Goal: Complete application form: Complete application form

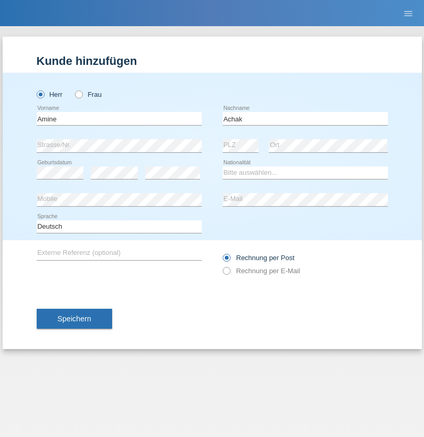
type input "Achak"
select select "CH"
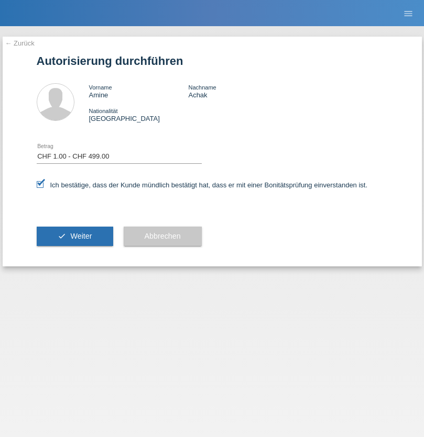
select select "1"
click at [74, 236] on span "Weiter" at bounding box center [80, 236] width 21 height 8
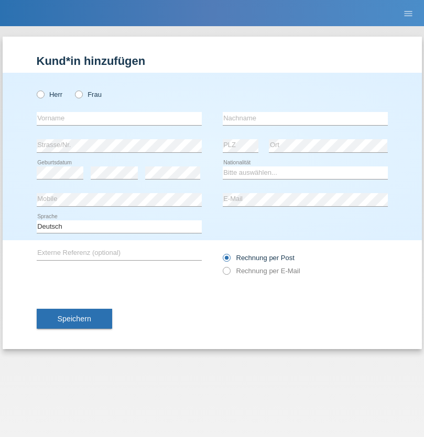
radio input "true"
click at [119, 118] on input "text" at bounding box center [119, 118] width 165 height 13
type input "[PERSON_NAME]"
click at [305, 118] on input "text" at bounding box center [305, 118] width 165 height 13
type input "Goncalves"
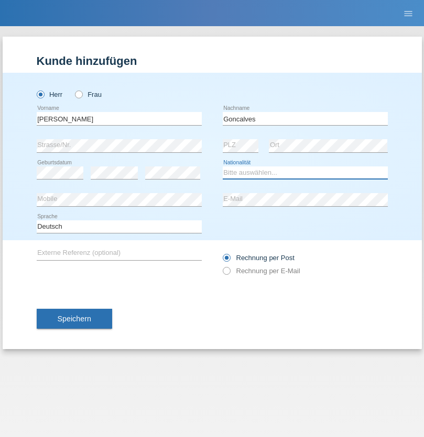
select select "PT"
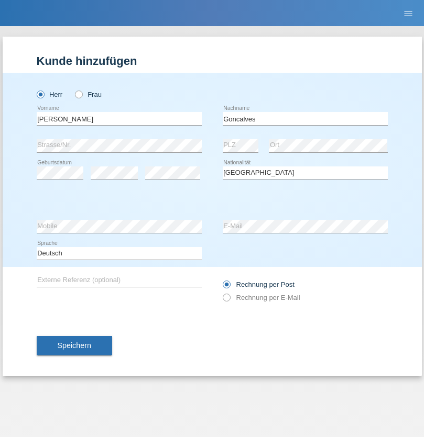
select select "C"
select select "13"
select select "07"
select select "2012"
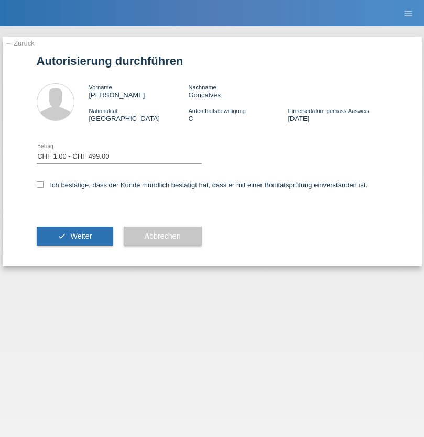
select select "1"
checkbox input "true"
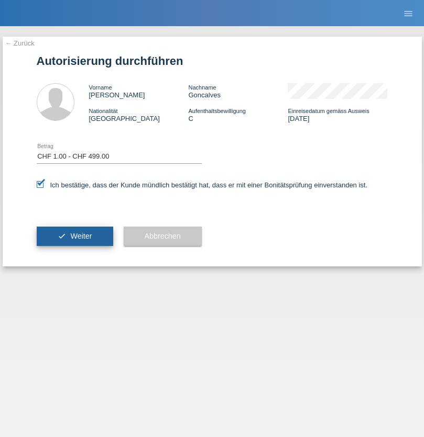
click at [74, 236] on span "Weiter" at bounding box center [80, 236] width 21 height 8
